Goal: Obtain resource: Obtain resource

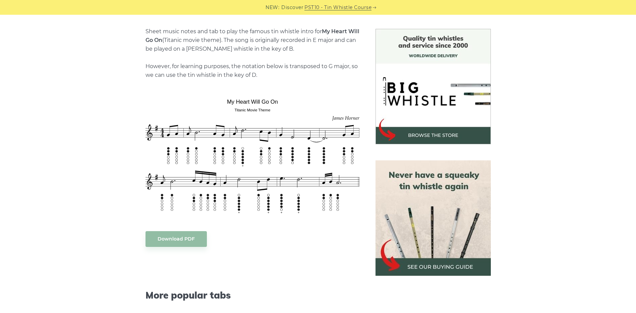
scroll to position [168, 0]
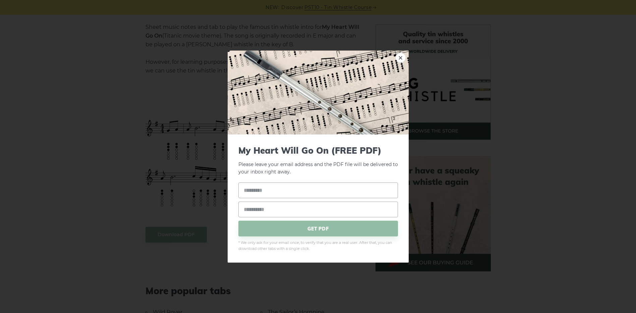
click at [104, 178] on div "× My Heart Will Go On (FREE PDF) Please leave your email address and the PDF fi…" at bounding box center [318, 156] width 636 height 313
click at [299, 287] on div "× My Heart Will Go On (FREE PDF) Please leave your email address and the PDF fi…" at bounding box center [318, 156] width 636 height 313
click at [399, 58] on link "×" at bounding box center [400, 57] width 10 height 10
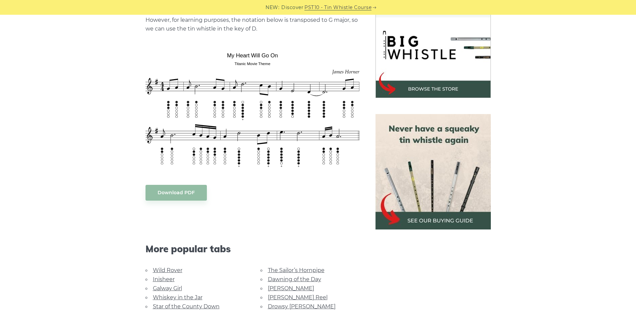
scroll to position [201, 0]
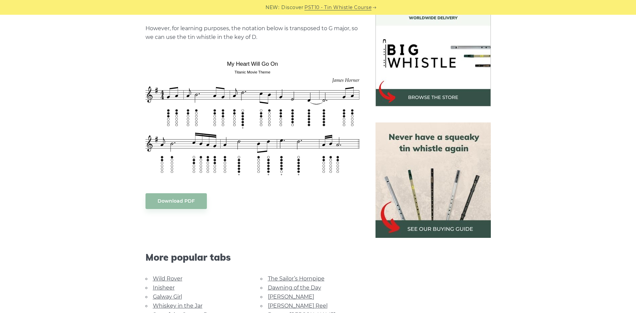
click at [190, 202] on body "NEW: Discover PST10 - Tin Whistle Course Lessons Fingering Charts Tabs & Notes …" at bounding box center [318, 310] width 636 height 1022
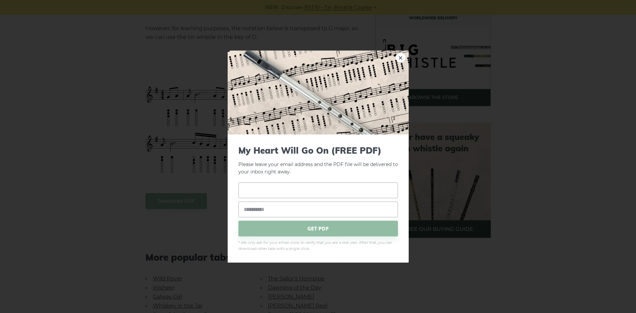
click at [269, 190] on input "text" at bounding box center [317, 190] width 159 height 16
type input "***"
type input "*"
type input "**********"
click at [319, 225] on span "GET PDF" at bounding box center [317, 228] width 159 height 16
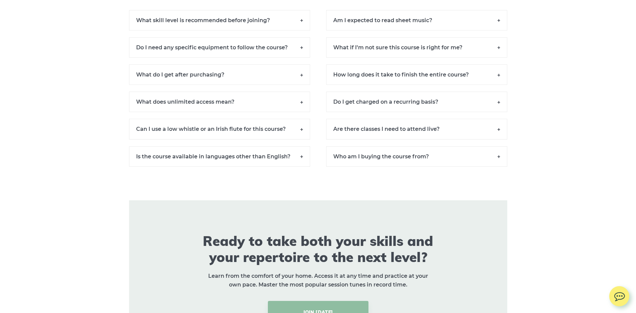
scroll to position [4800, 0]
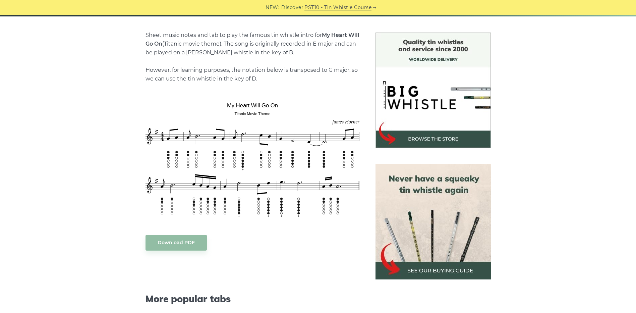
scroll to position [168, 0]
